Goal: Information Seeking & Learning: Find specific page/section

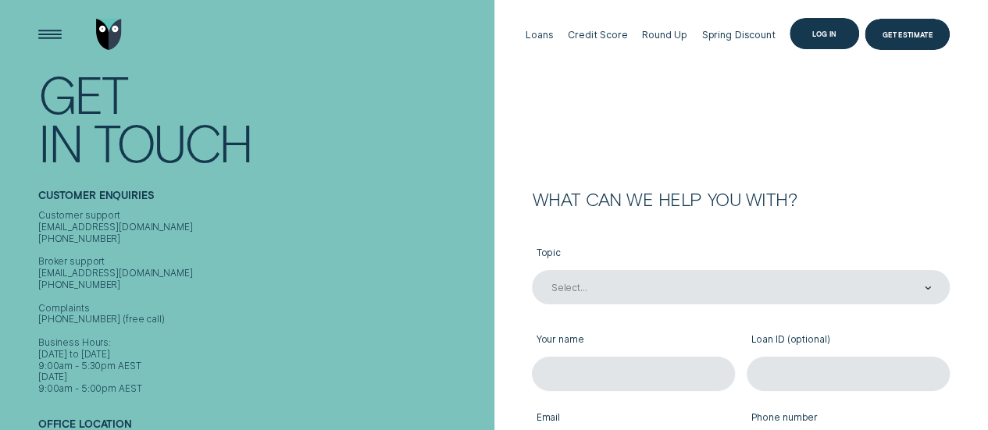
click at [821, 39] on div "Log in" at bounding box center [825, 33] width 70 height 31
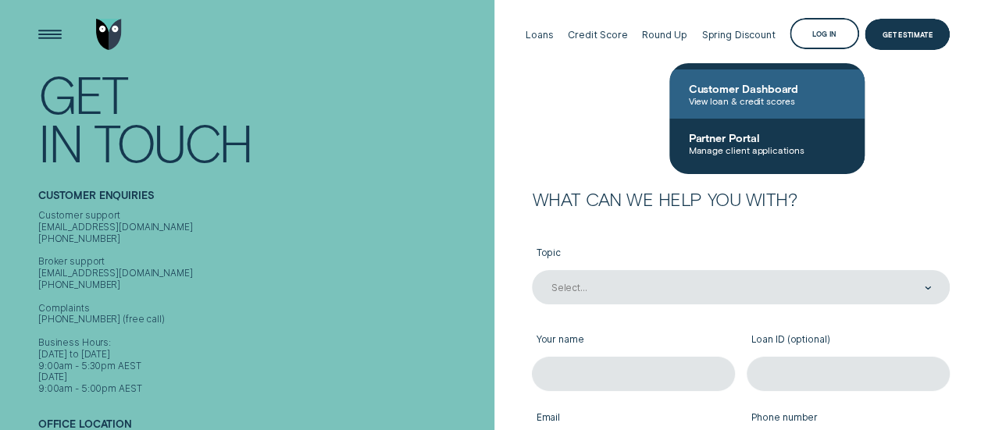
click at [777, 96] on span "View loan & credit scores" at bounding box center [767, 100] width 158 height 11
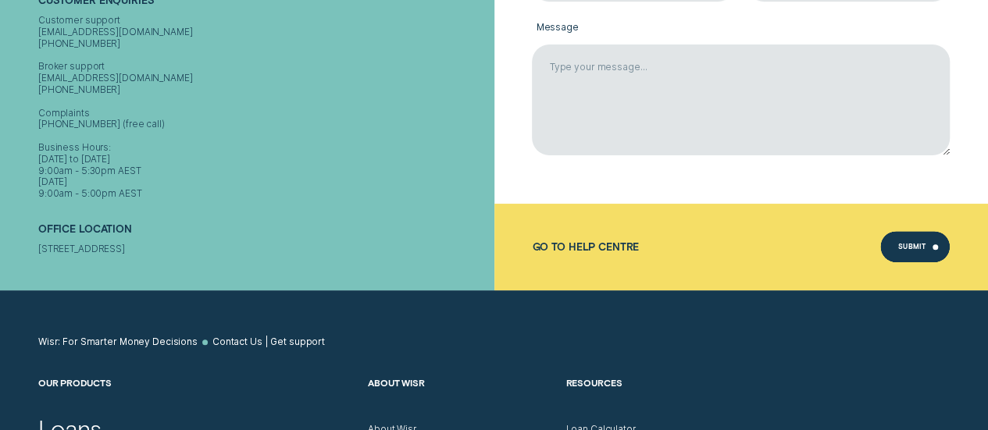
scroll to position [234, 0]
